Goal: Transaction & Acquisition: Book appointment/travel/reservation

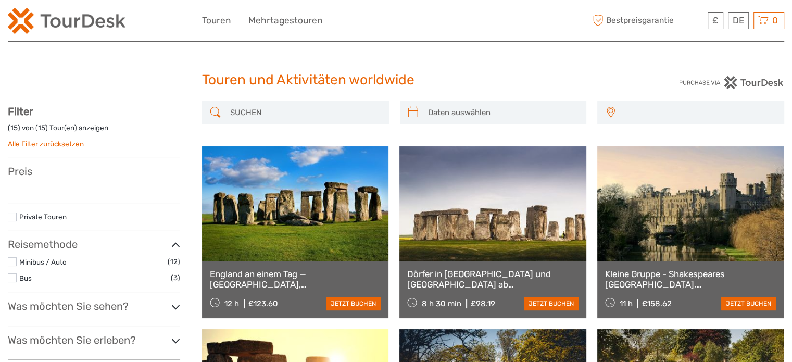
select select
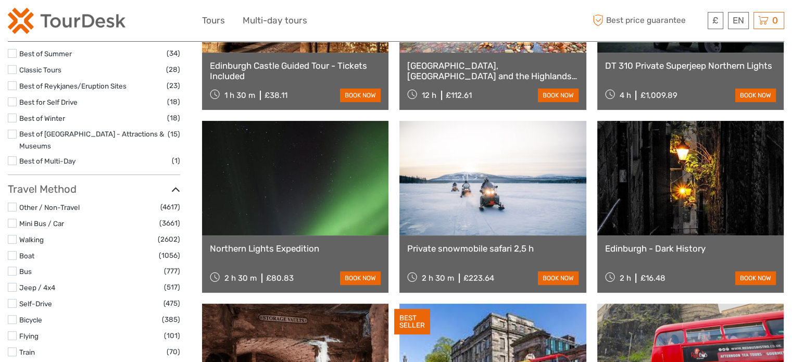
select select
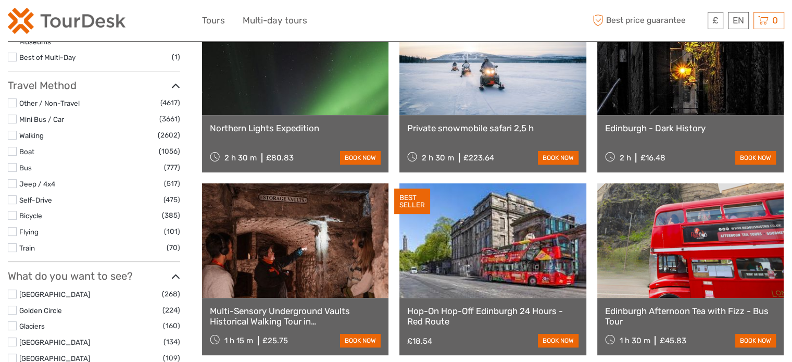
scroll to position [994, 0]
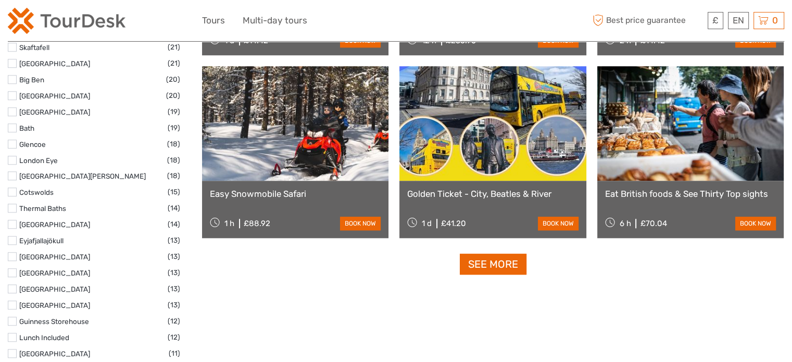
click at [8, 187] on label at bounding box center [12, 191] width 9 height 9
click at [0, 0] on input "checkbox" at bounding box center [0, 0] width 0 height 0
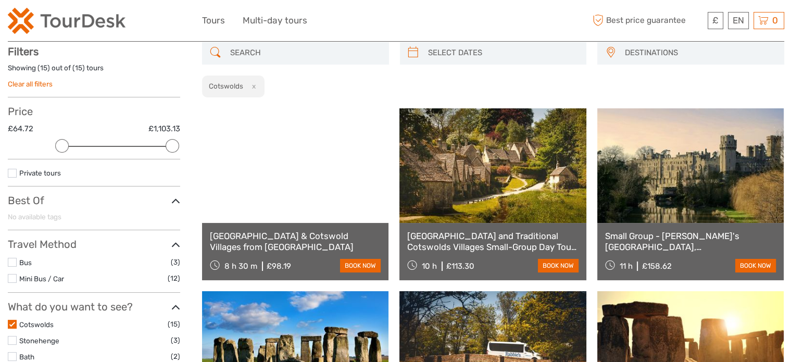
scroll to position [59, 0]
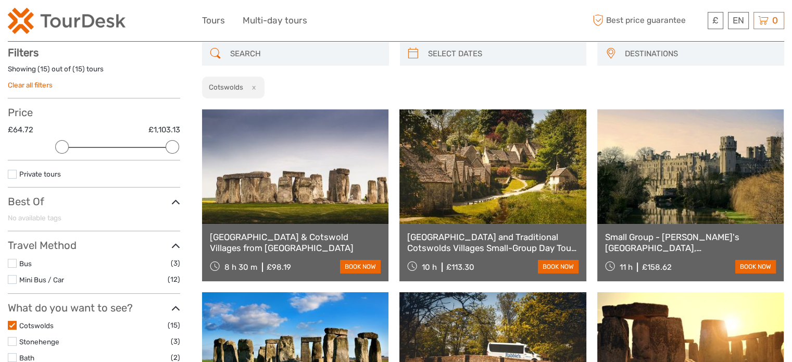
click at [741, 85] on div "DESTINATIONS Austria Belgium Canada Costa Rica Croatia Czech Republic Denmark F…" at bounding box center [493, 70] width 582 height 57
click at [684, 79] on div "DESTINATIONS Austria Belgium Canada Costa Rica Croatia Czech Republic Denmark F…" at bounding box center [493, 70] width 582 height 57
click at [12, 326] on label at bounding box center [12, 325] width 9 height 9
click at [0, 0] on input "checkbox" at bounding box center [0, 0] width 0 height 0
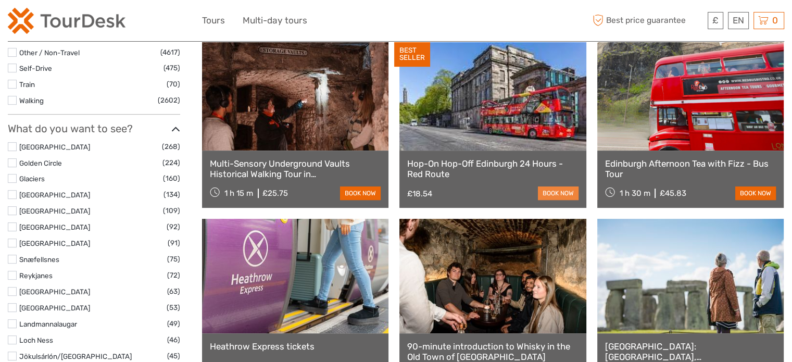
scroll to position [476, 0]
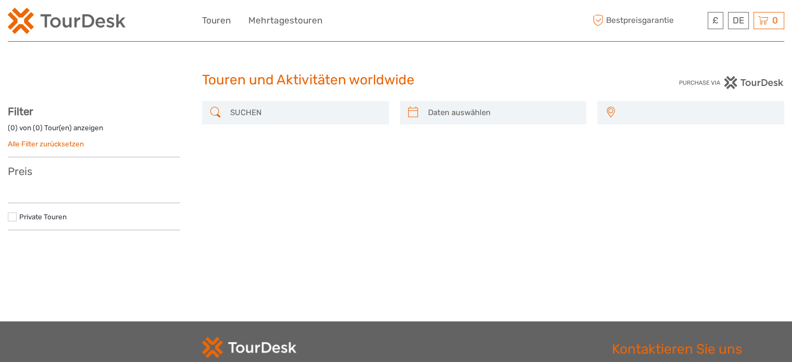
select select
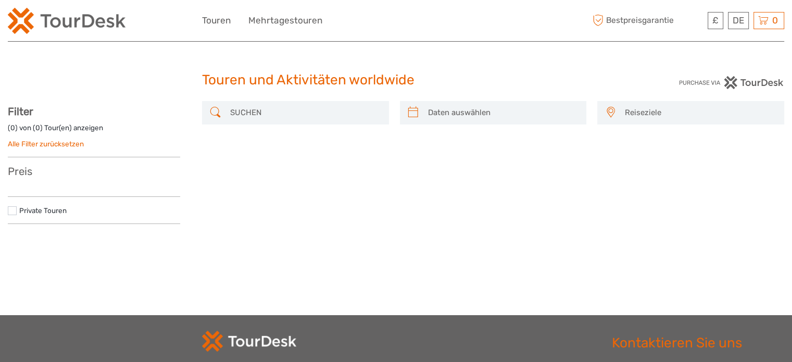
click at [62, 144] on link "Alle Filter zurücksetzen" at bounding box center [46, 144] width 76 height 8
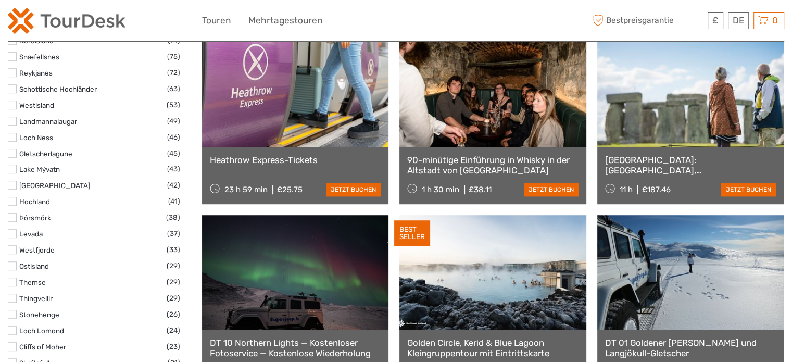
select select
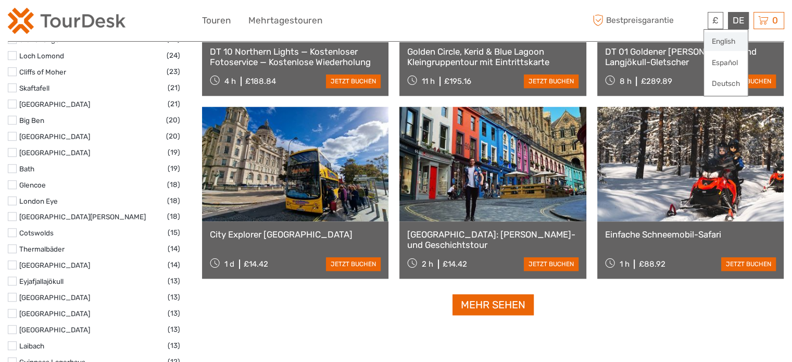
click at [731, 42] on link "English" at bounding box center [726, 41] width 44 height 19
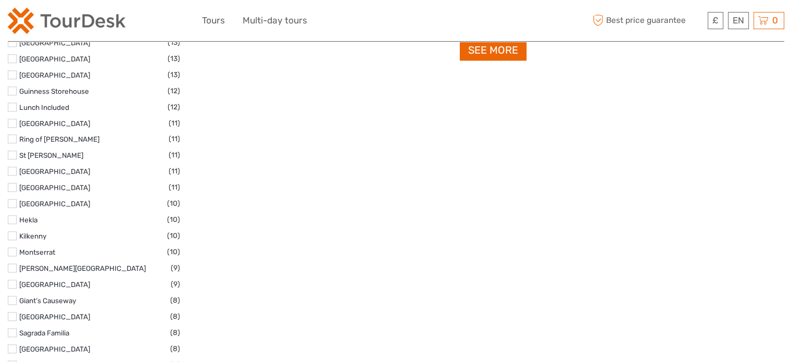
scroll to position [1266, 0]
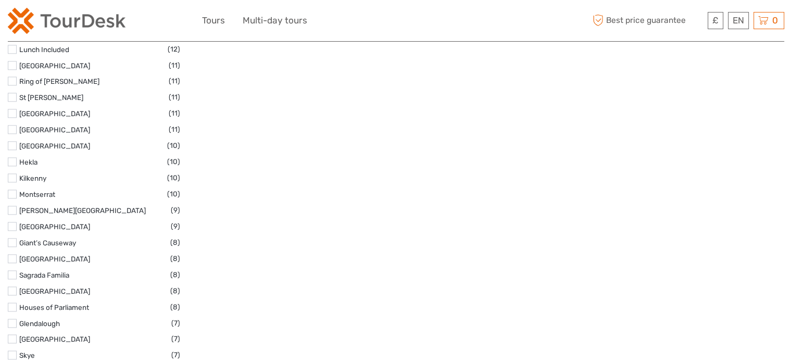
select select
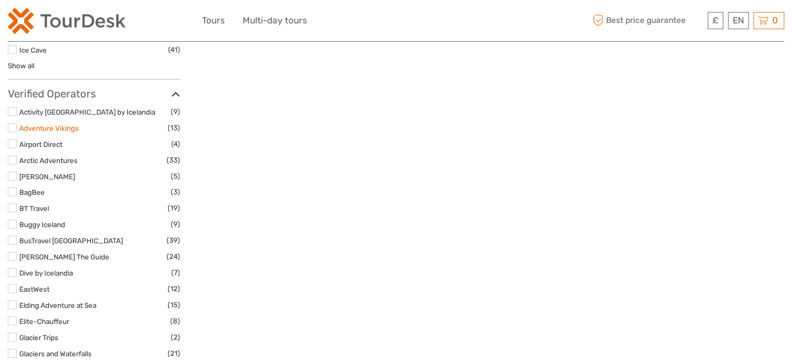
scroll to position [2516, 0]
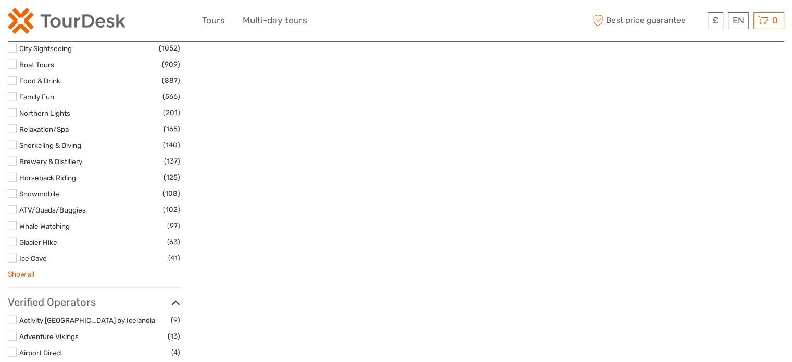
click at [28, 270] on link "Show all" at bounding box center [21, 274] width 27 height 8
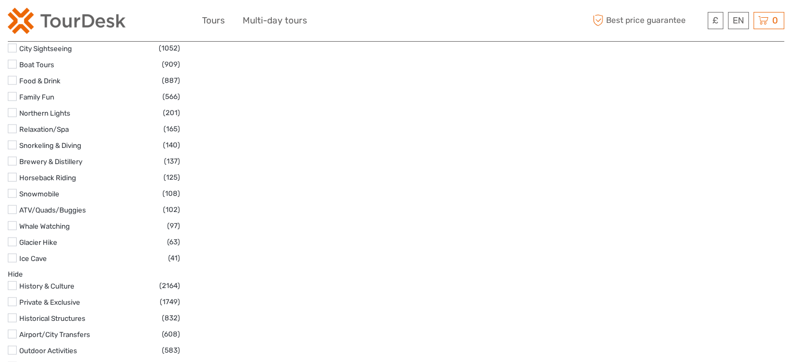
scroll to position [2745, 0]
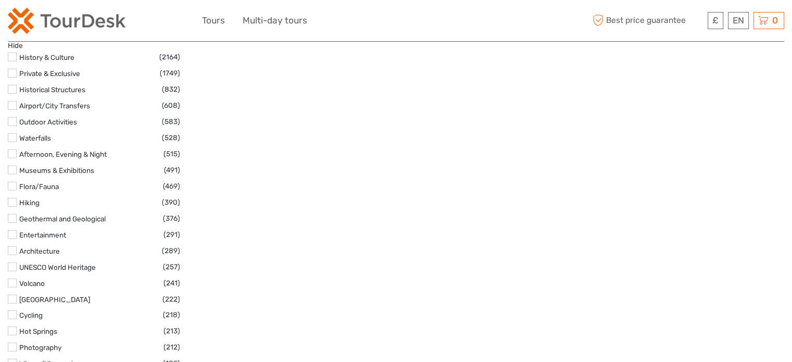
click at [10, 198] on label at bounding box center [12, 202] width 9 height 9
click at [0, 0] on input "checkbox" at bounding box center [0, 0] width 0 height 0
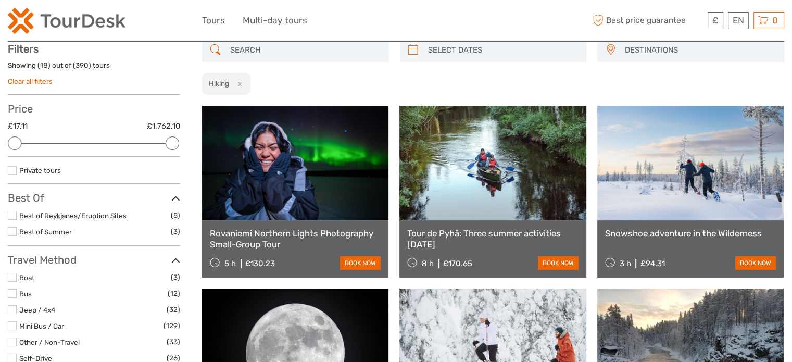
scroll to position [59, 0]
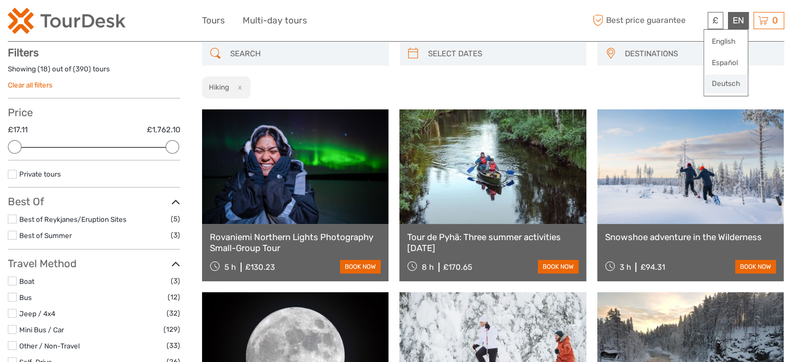
click at [731, 79] on link "Deutsch" at bounding box center [726, 83] width 44 height 19
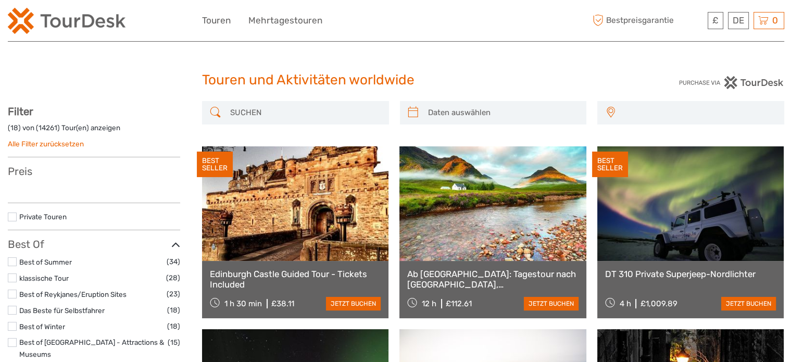
select select
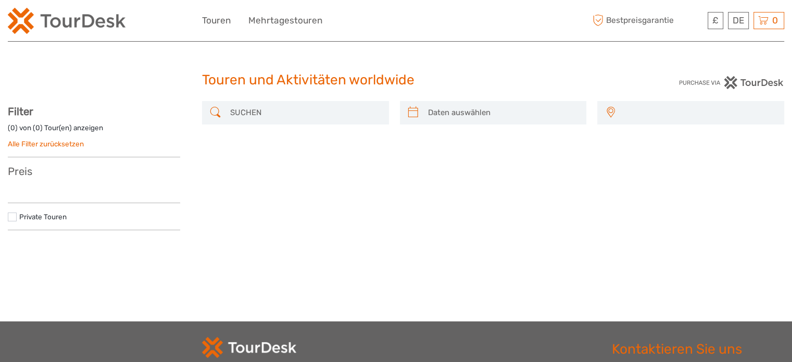
select select
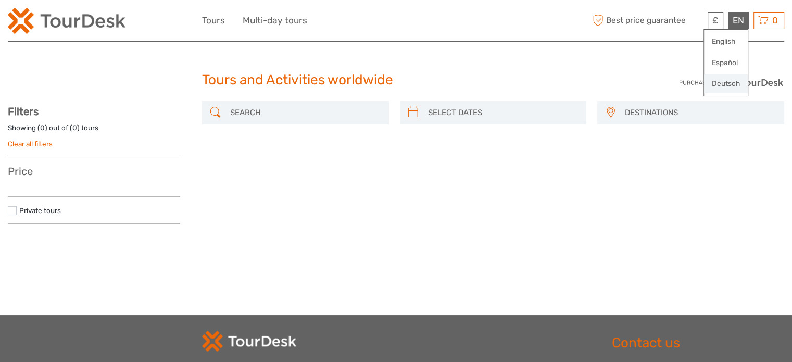
click at [728, 81] on link "Deutsch" at bounding box center [726, 83] width 44 height 19
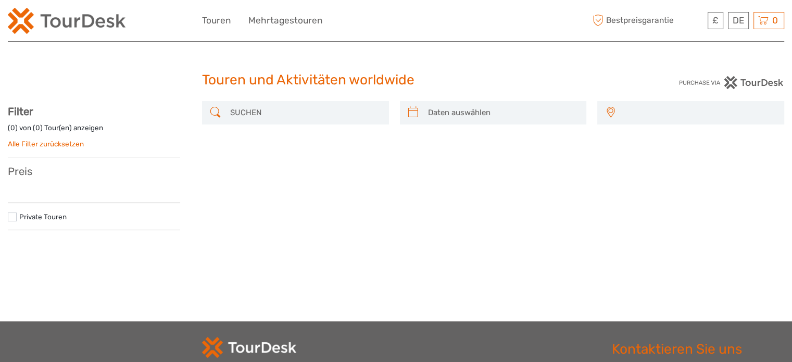
select select
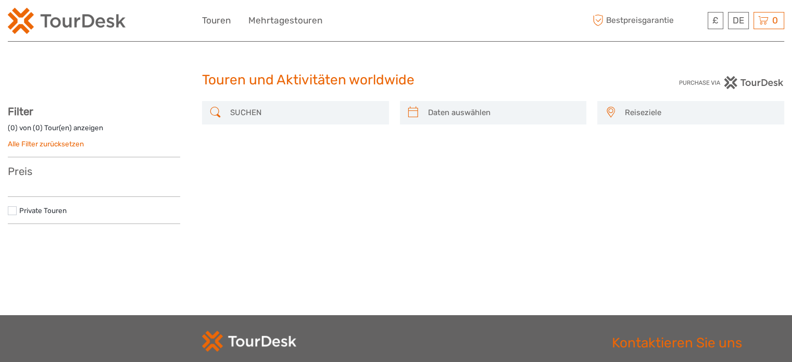
click at [746, 229] on div "Reiseziele [GEOGRAPHIC_DATA] [GEOGRAPHIC_DATA] [GEOGRAPHIC_DATA] [GEOGRAPHIC_DA…" at bounding box center [493, 166] width 582 height 131
click at [75, 141] on link "Alle Filter zurücksetzen" at bounding box center [46, 144] width 76 height 8
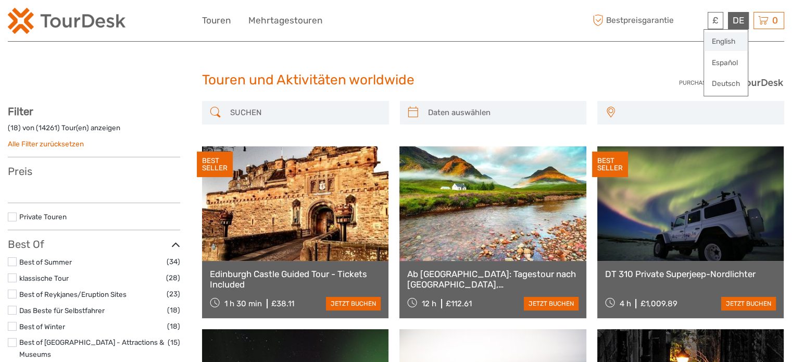
click at [733, 45] on link "English" at bounding box center [726, 41] width 44 height 19
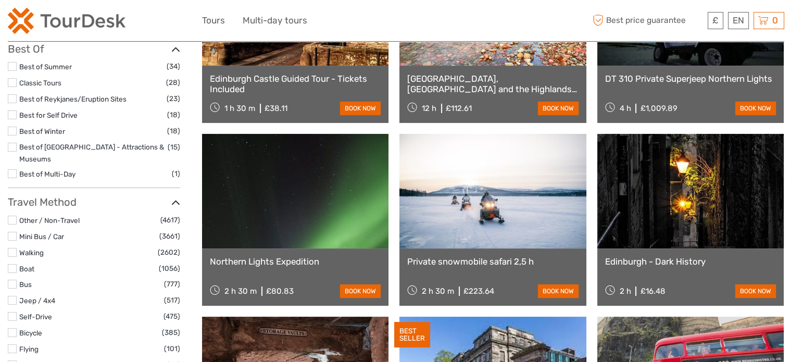
select select
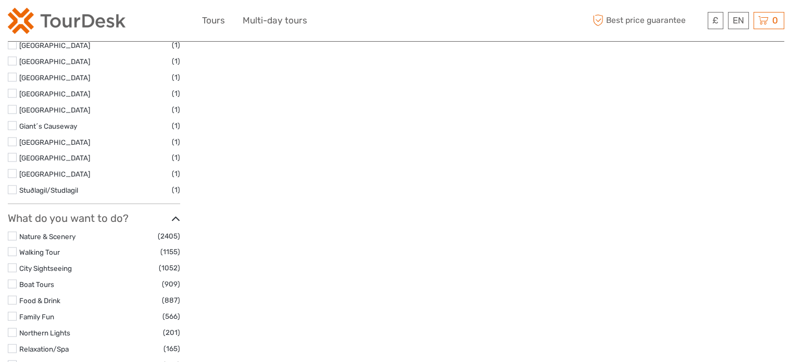
scroll to position [2500, 0]
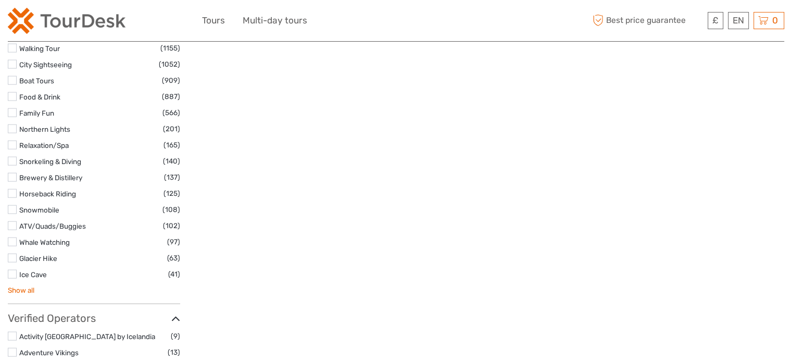
click at [22, 286] on link "Show all" at bounding box center [21, 290] width 27 height 8
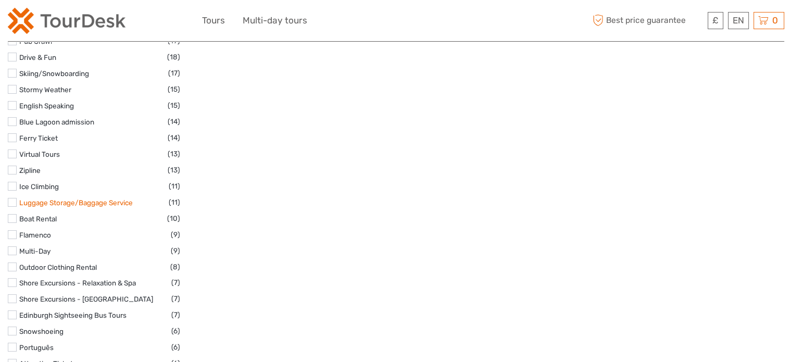
click at [106, 198] on link "Luggage Storage/Baggage Service" at bounding box center [76, 202] width 114 height 8
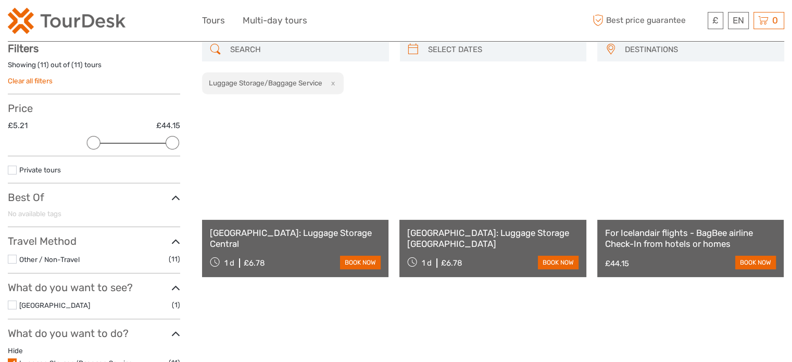
scroll to position [59, 0]
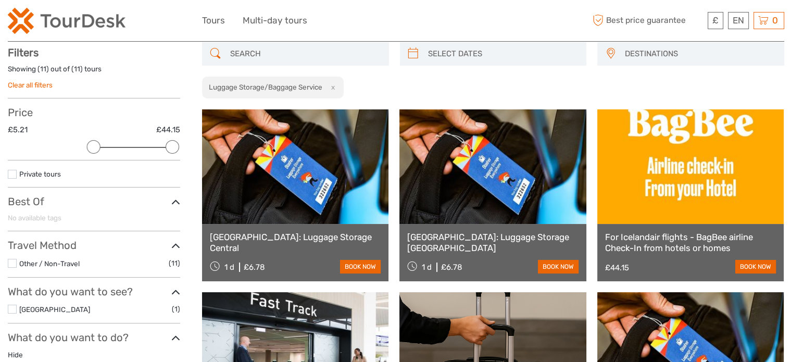
click at [771, 78] on div "DESTINATIONS [GEOGRAPHIC_DATA] [GEOGRAPHIC_DATA] [GEOGRAPHIC_DATA] [GEOGRAPHIC_…" at bounding box center [493, 70] width 582 height 57
click at [334, 84] on button "x" at bounding box center [331, 87] width 14 height 11
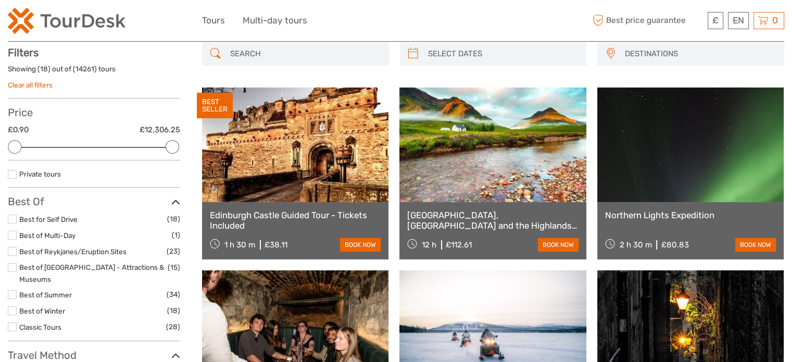
scroll to position [3857, 0]
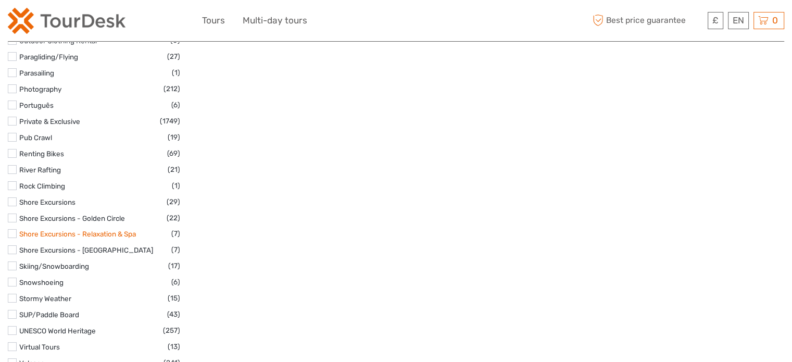
click at [102, 230] on link "Shore Excursions - Relaxation & Spa" at bounding box center [77, 234] width 117 height 8
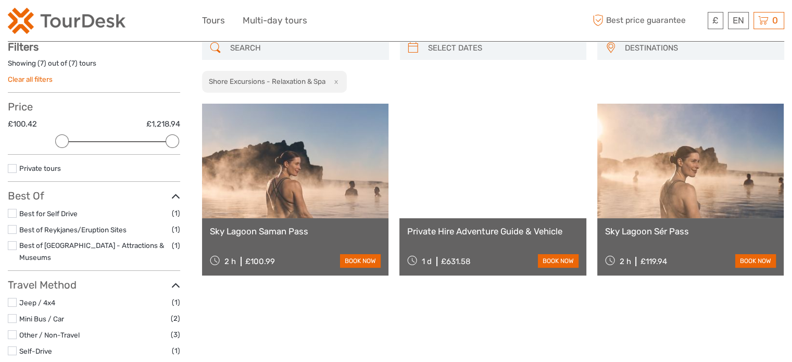
scroll to position [59, 0]
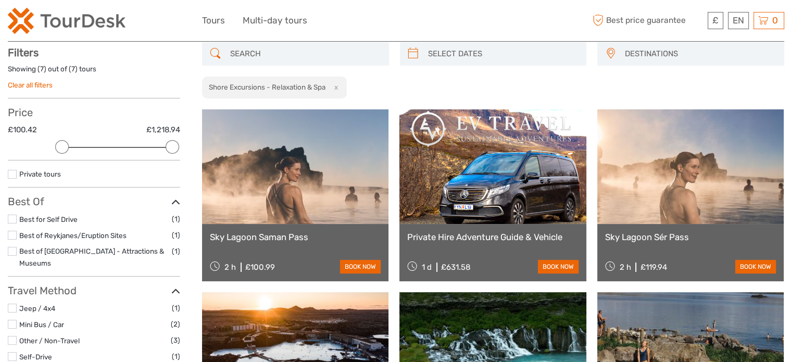
drag, startPoint x: 652, startPoint y: 79, endPoint x: 661, endPoint y: 79, distance: 8.9
click at [661, 79] on div "DESTINATIONS [GEOGRAPHIC_DATA] [GEOGRAPHIC_DATA] [GEOGRAPHIC_DATA] [GEOGRAPHIC_…" at bounding box center [493, 70] width 582 height 57
